Goal: Information Seeking & Learning: Learn about a topic

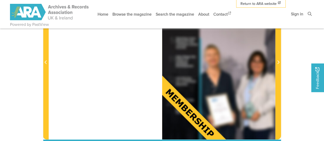
scroll to position [129, 0]
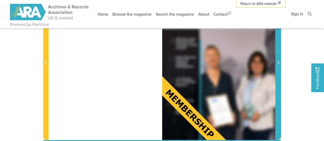
click at [278, 61] on icon "Next Page" at bounding box center [278, 63] width 2 height 4
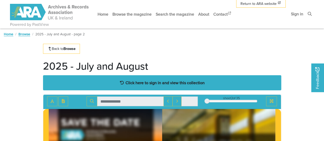
click at [190, 78] on div "Click here to sign in and view this collection" at bounding box center [162, 82] width 238 height 15
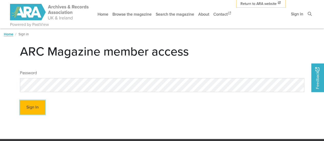
click at [32, 101] on button "Sign In" at bounding box center [32, 107] width 25 height 14
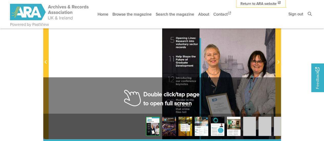
scroll to position [131, 0]
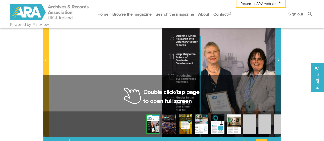
click at [279, 59] on icon "Next Page" at bounding box center [278, 60] width 3 height 4
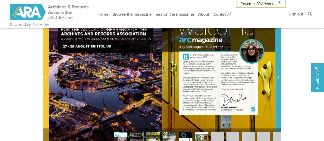
scroll to position [110, 0]
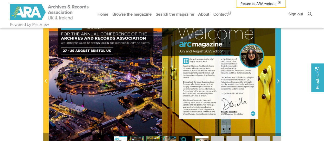
click at [279, 59] on span "Next Page" at bounding box center [277, 78] width 5 height 160
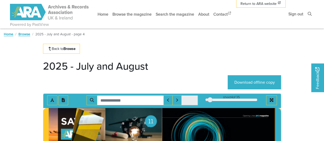
scroll to position [10, 0]
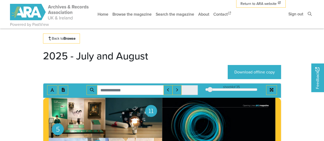
click at [266, 90] on div at bounding box center [271, 90] width 20 height 10
click at [269, 90] on button "Full screen mode" at bounding box center [271, 90] width 11 height 10
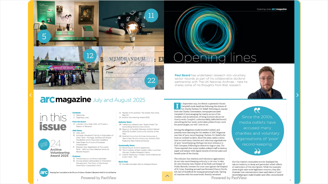
click at [297, 101] on span "Next Page" at bounding box center [296, 93] width 5 height 184
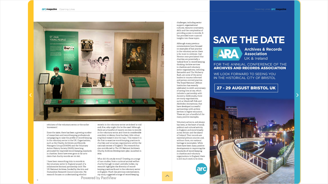
click at [297, 101] on span "Next Page" at bounding box center [296, 93] width 5 height 184
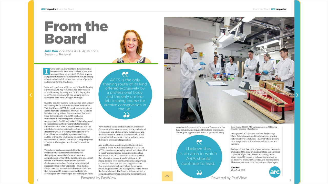
click at [297, 101] on span "Next Page" at bounding box center [296, 93] width 5 height 184
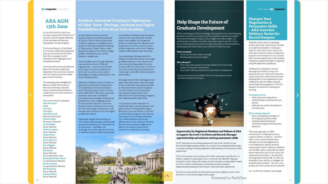
click at [295, 98] on span "Next Page" at bounding box center [296, 95] width 5 height 6
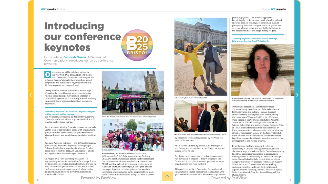
click at [295, 98] on span "Next Page" at bounding box center [296, 95] width 5 height 6
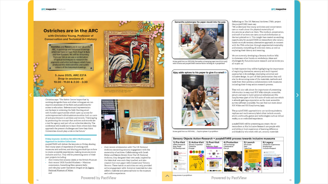
click at [295, 98] on span "Next Page" at bounding box center [296, 95] width 5 height 6
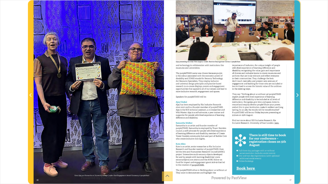
click at [295, 98] on span "Next Page" at bounding box center [296, 95] width 5 height 6
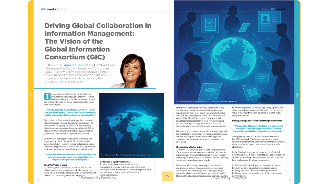
click at [295, 98] on span "Next Page" at bounding box center [296, 95] width 5 height 6
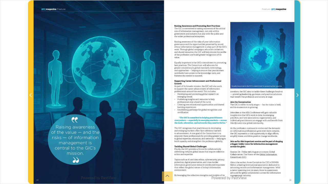
click at [295, 98] on span "Next Page" at bounding box center [296, 95] width 5 height 6
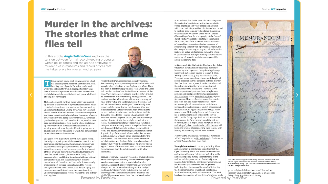
click at [295, 98] on span "Next Page" at bounding box center [296, 95] width 5 height 6
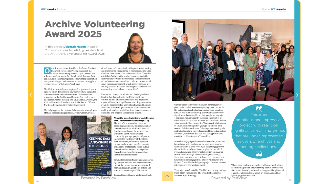
click at [295, 98] on span "Next Page" at bounding box center [296, 95] width 5 height 6
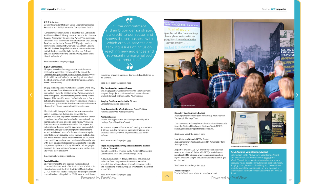
click at [295, 98] on span "Next Page" at bounding box center [296, 95] width 5 height 6
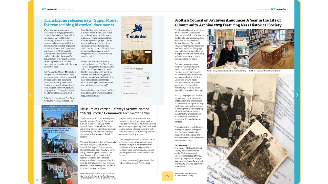
click at [296, 96] on icon "Next Page" at bounding box center [297, 95] width 3 height 4
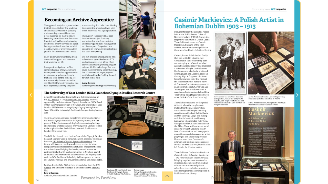
click at [296, 96] on icon "Next Page" at bounding box center [297, 95] width 3 height 4
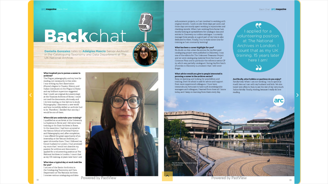
click at [296, 96] on icon "Next Page" at bounding box center [297, 95] width 3 height 4
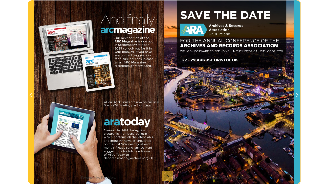
click at [296, 96] on icon "Next Page" at bounding box center [297, 95] width 3 height 4
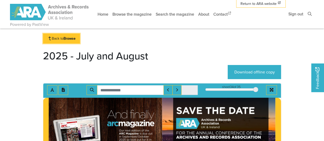
click at [63, 40] on link "Back to Browse" at bounding box center [61, 39] width 37 height 10
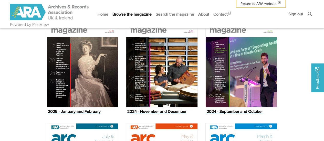
scroll to position [457, 0]
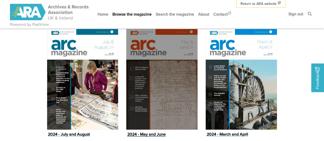
click at [184, 67] on img "Issue" at bounding box center [162, 79] width 72 height 101
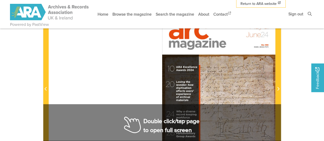
scroll to position [104, 0]
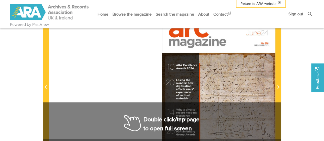
drag, startPoint x: 306, startPoint y: 107, endPoint x: 310, endPoint y: 130, distance: 23.4
click at [310, 130] on body "Powered by PastView Menu" at bounding box center [162, 122] width 324 height 453
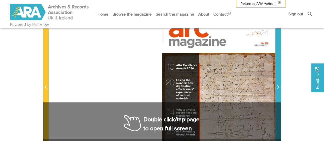
click at [276, 85] on span "Next Page" at bounding box center [277, 87] width 5 height 6
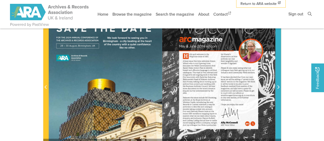
click at [276, 85] on span "Next Page" at bounding box center [277, 87] width 5 height 6
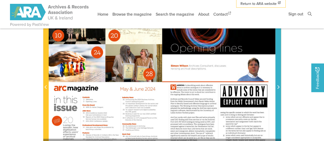
scroll to position [143, 0]
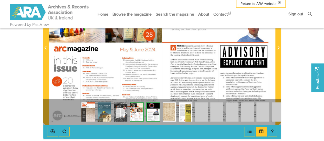
click at [104, 83] on div at bounding box center [105, 45] width 113 height 160
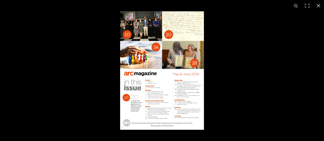
click at [139, 101] on img at bounding box center [162, 70] width 84 height 119
